Goal: Transaction & Acquisition: Book appointment/travel/reservation

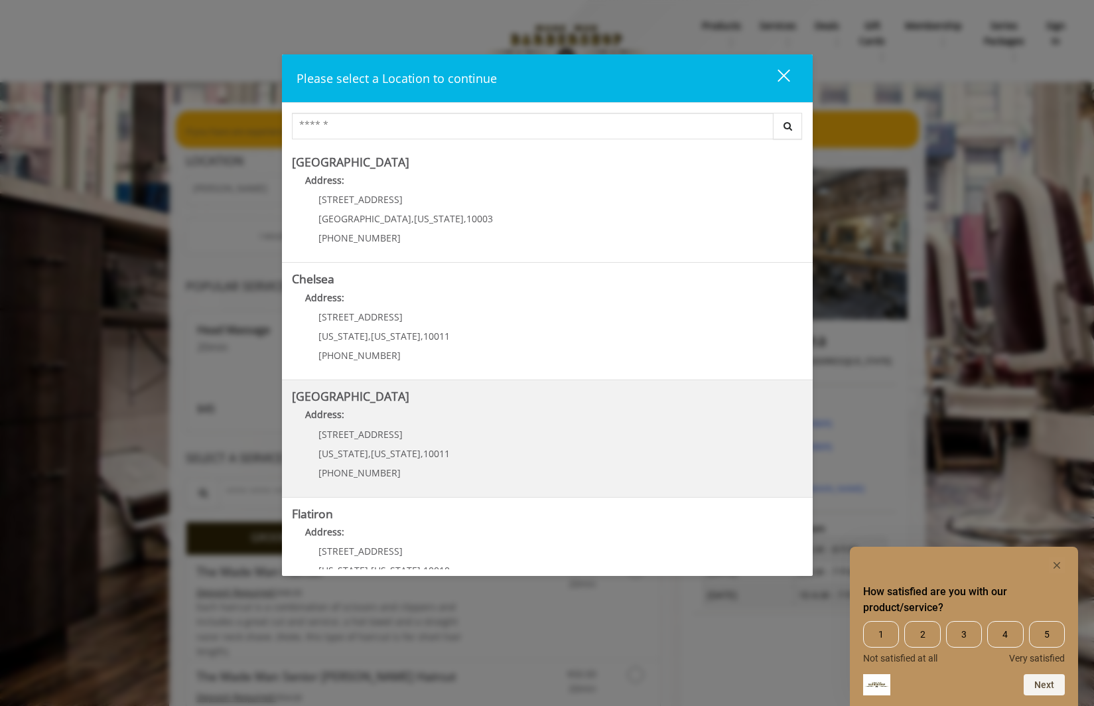
click at [394, 414] on Street "Address:" at bounding box center [547, 417] width 511 height 21
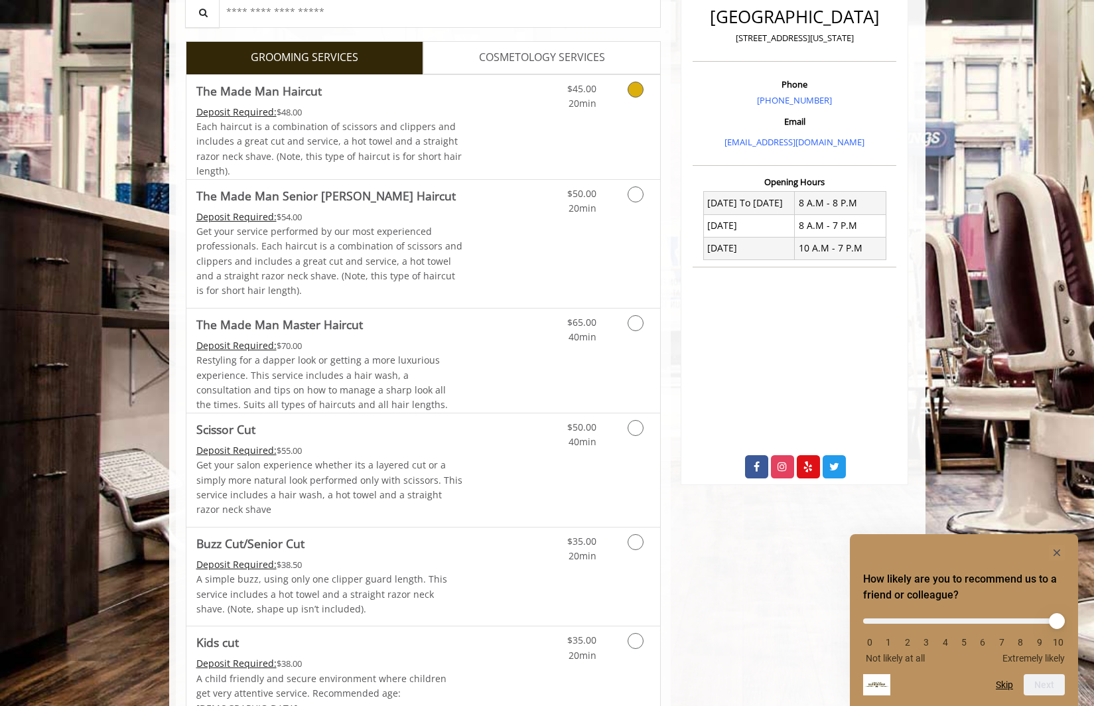
scroll to position [343, 0]
click at [593, 109] on link "$45.00 20min" at bounding box center [568, 92] width 55 height 36
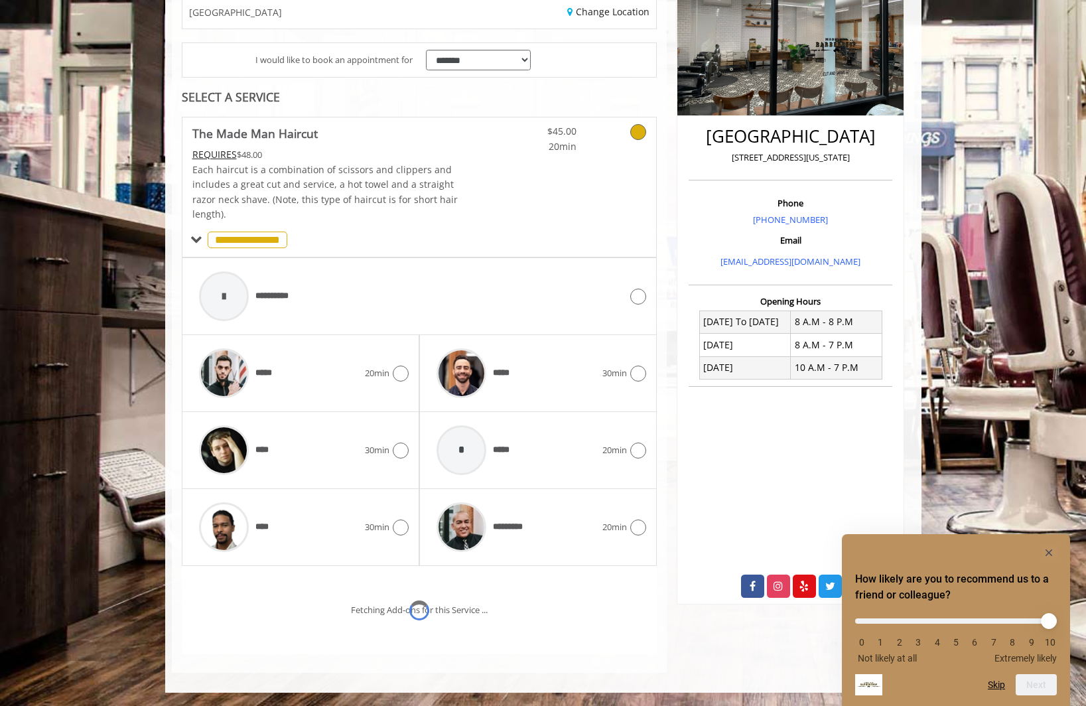
scroll to position [279, 0]
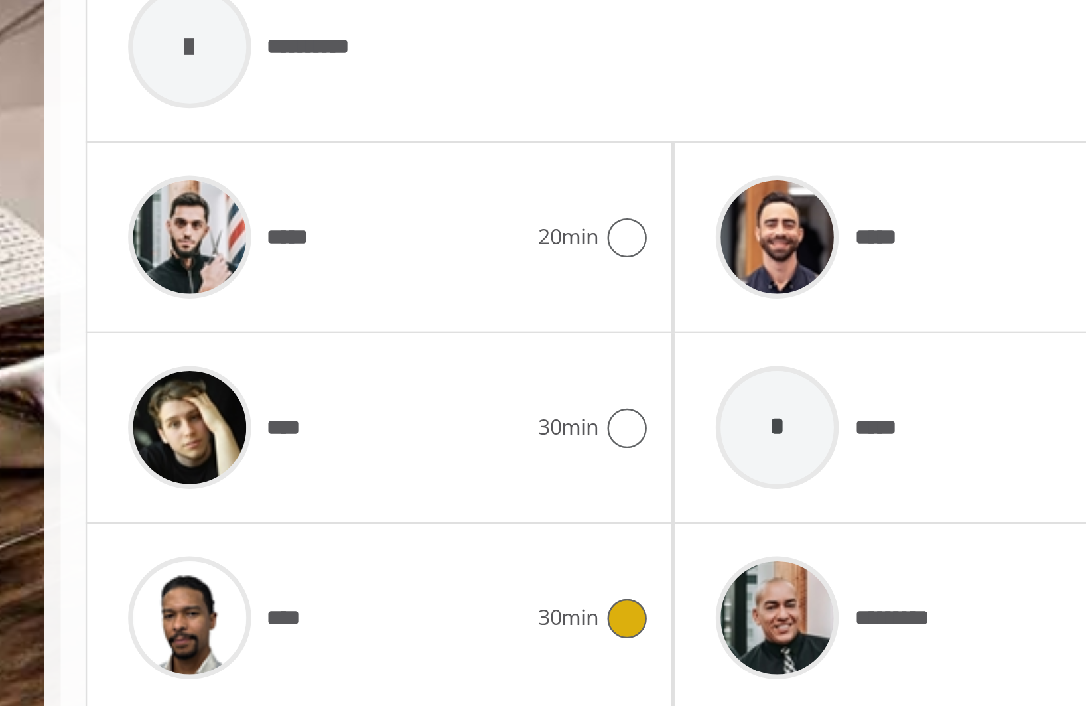
click at [263, 619] on span "****" at bounding box center [263, 621] width 17 height 14
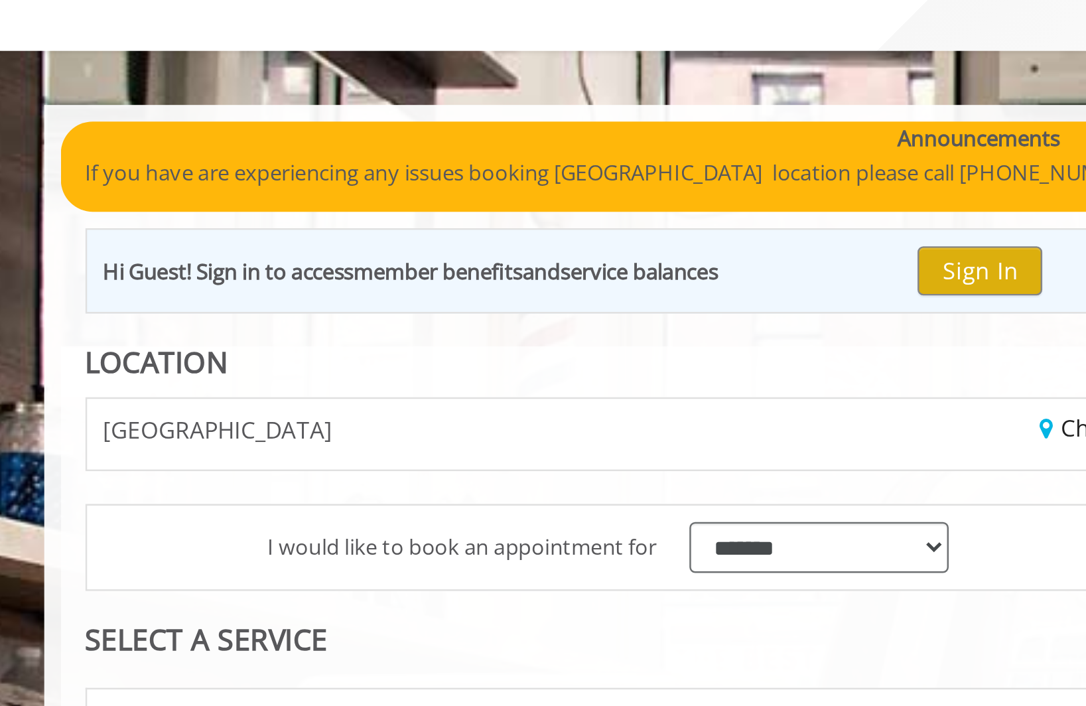
scroll to position [56, 0]
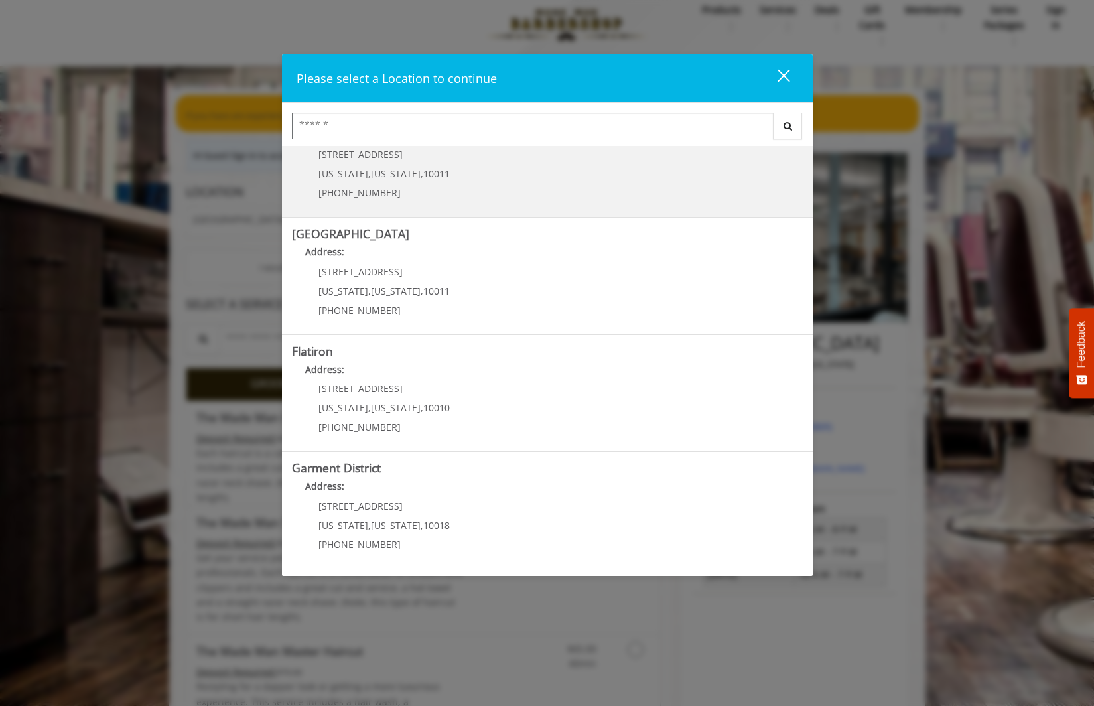
scroll to position [17, 0]
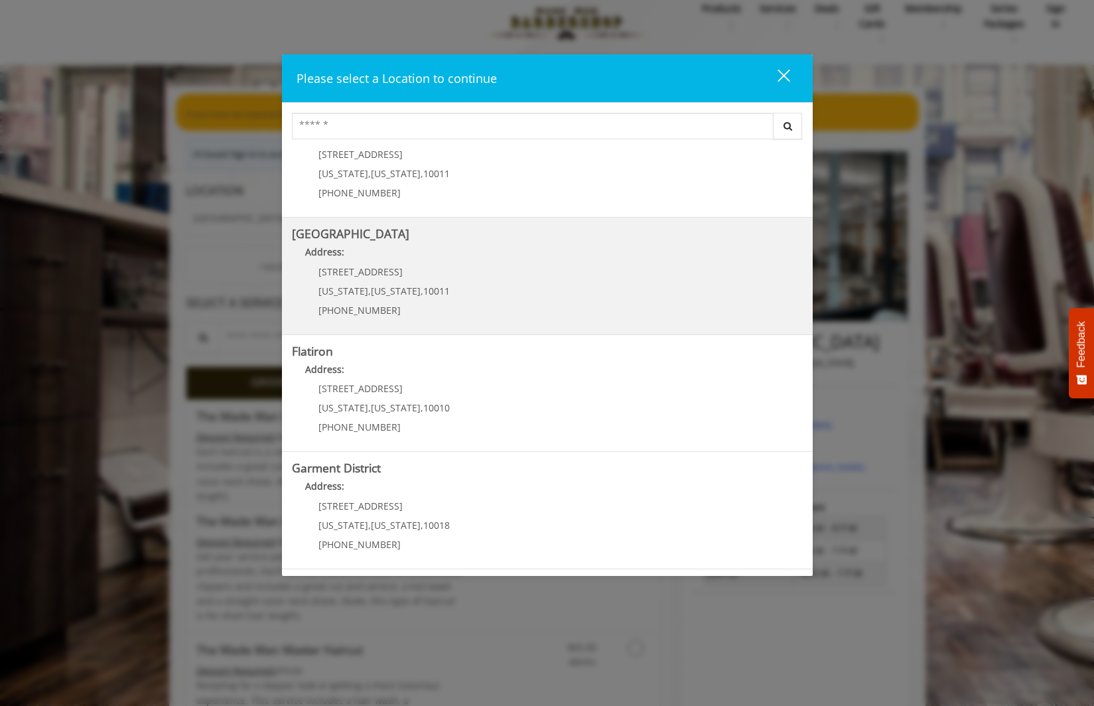
click at [564, 300] on Street "[GEOGRAPHIC_DATA] Address: [STREET_ADDRESS][US_STATE][US_STATE] (646) 850-0041" at bounding box center [547, 275] width 511 height 97
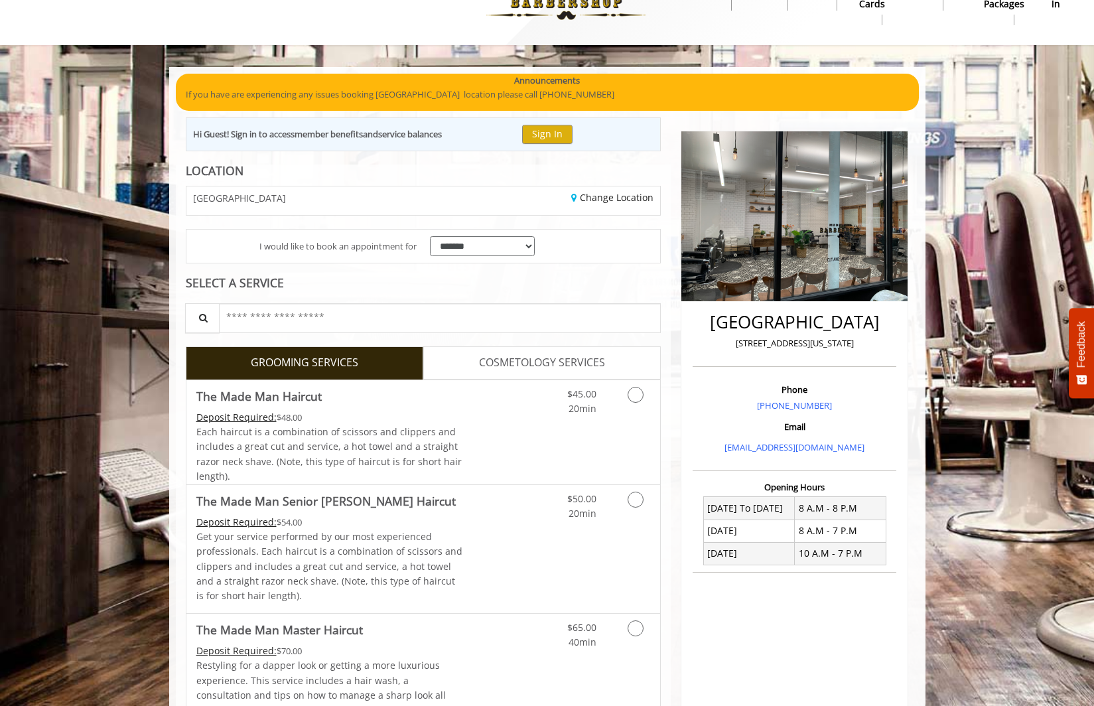
scroll to position [50, 0]
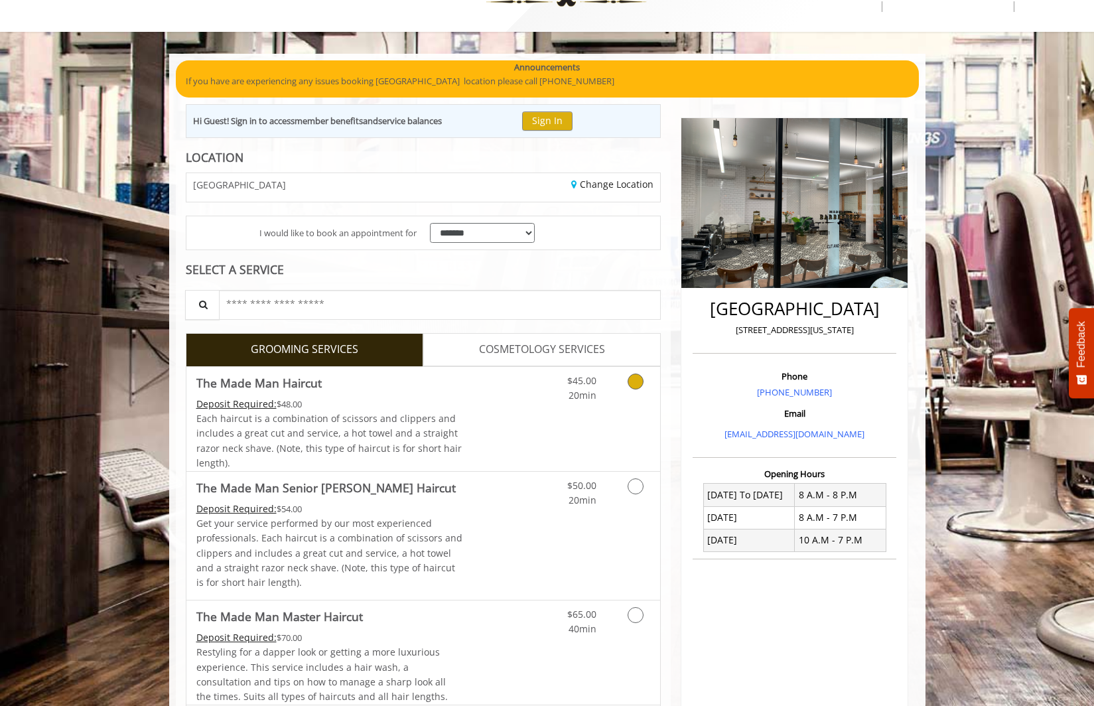
click at [257, 405] on Haircut "Deposit Required:" at bounding box center [236, 403] width 80 height 13
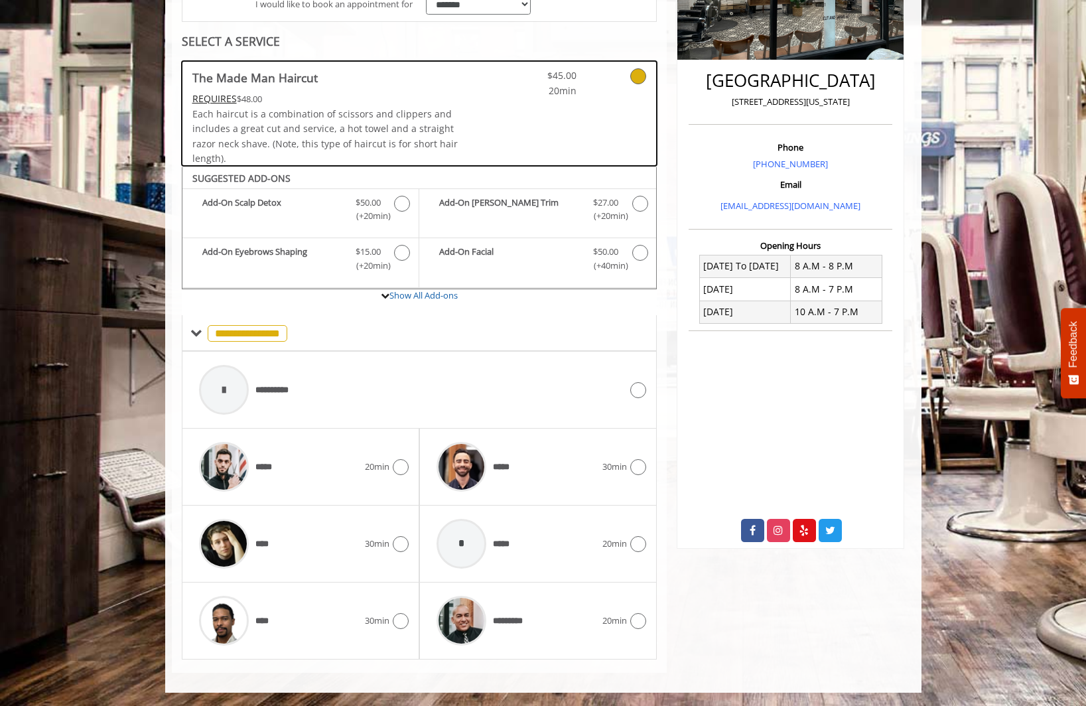
scroll to position [0, 0]
